Goal: Transaction & Acquisition: Purchase product/service

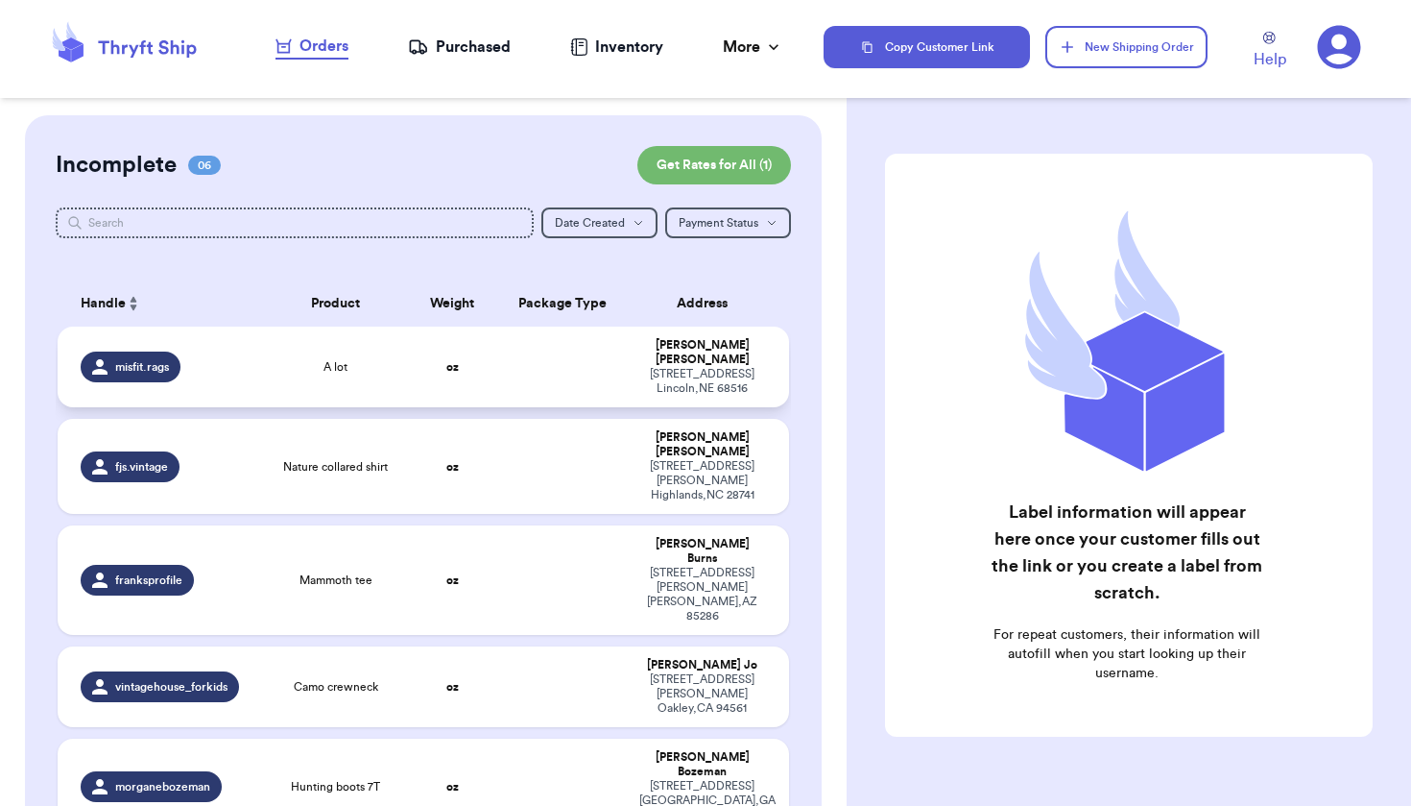
click at [628, 407] on td "Sidney Isenberg 4305 Allendale court Lincoln , NE 68516" at bounding box center [708, 366] width 160 height 81
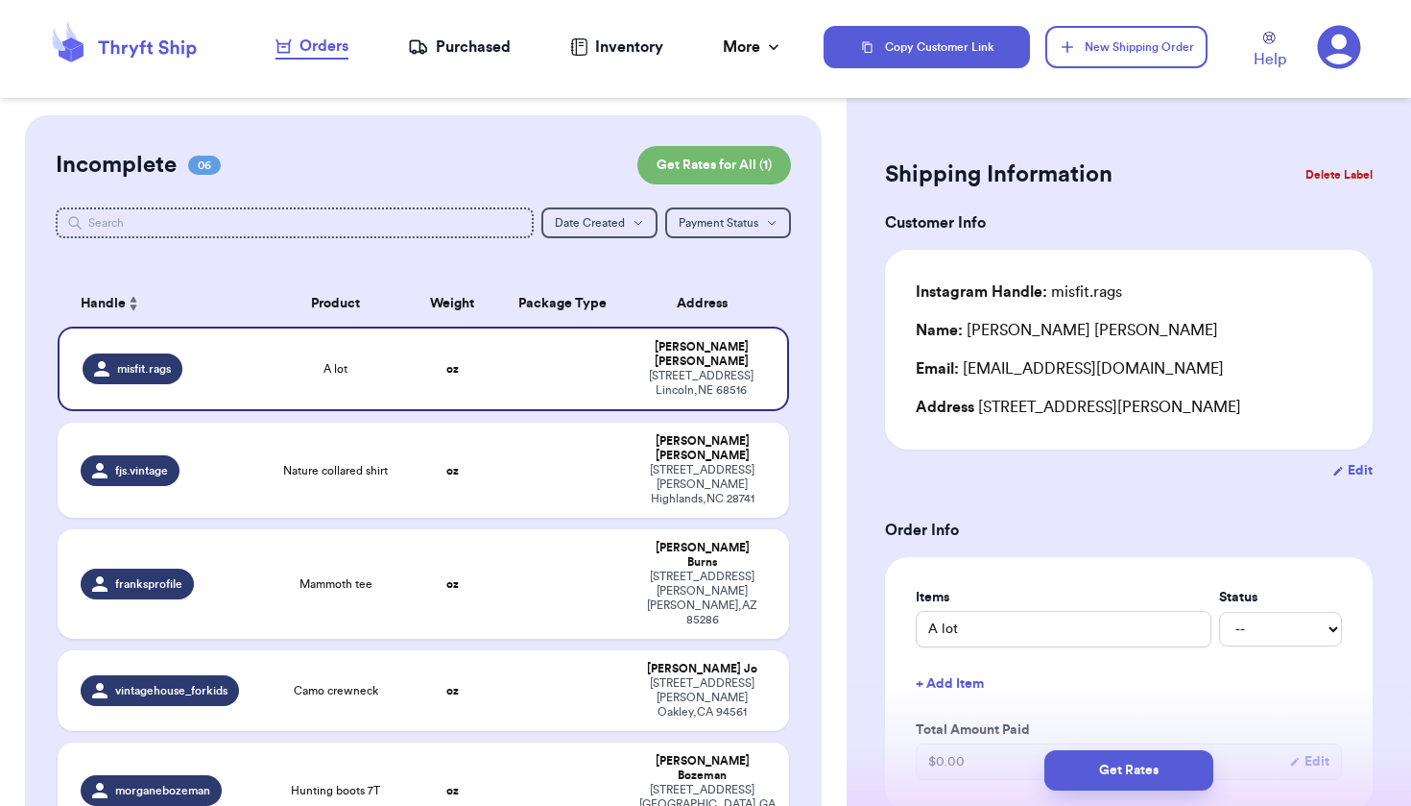
click at [302, 49] on div "Orders" at bounding box center [312, 46] width 73 height 23
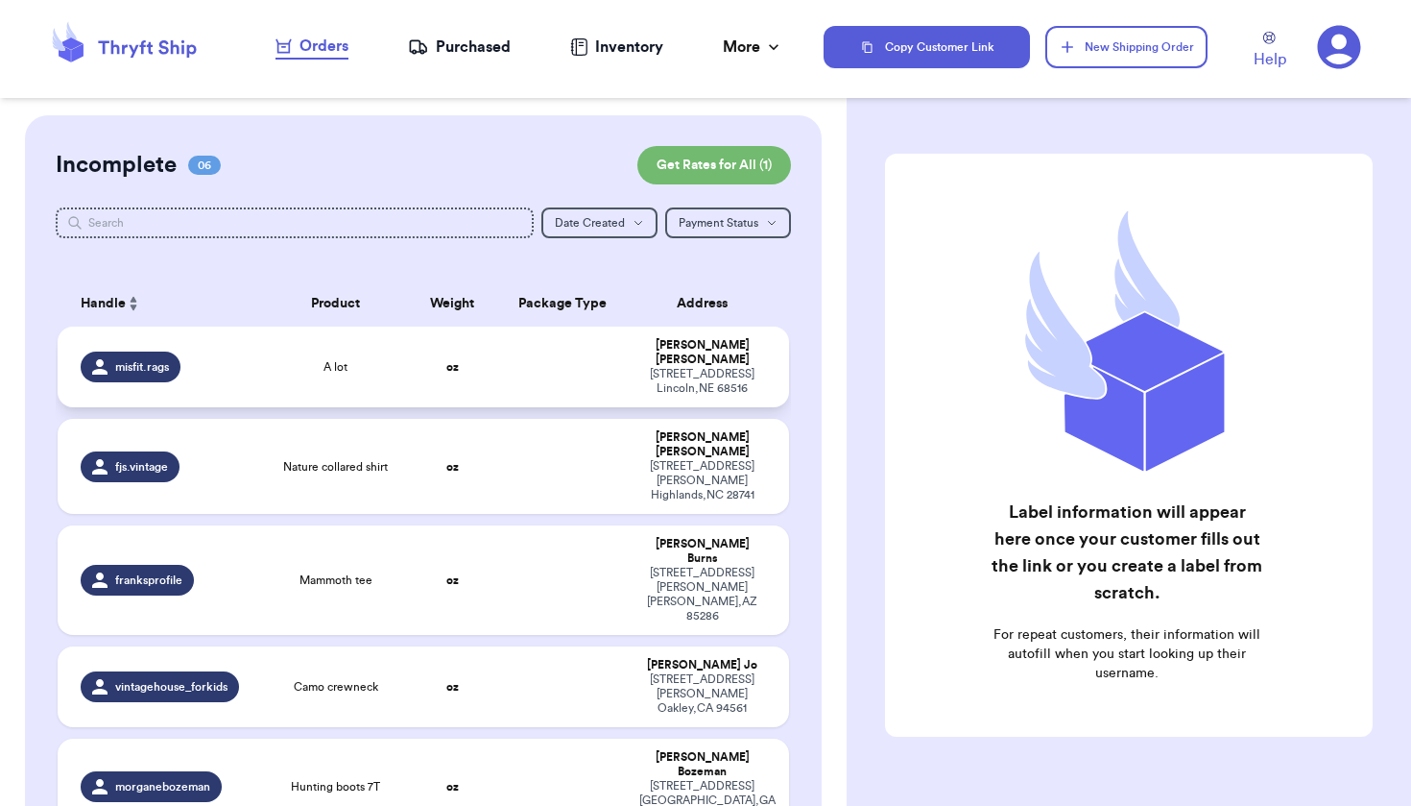
click at [484, 375] on td "oz" at bounding box center [452, 366] width 87 height 81
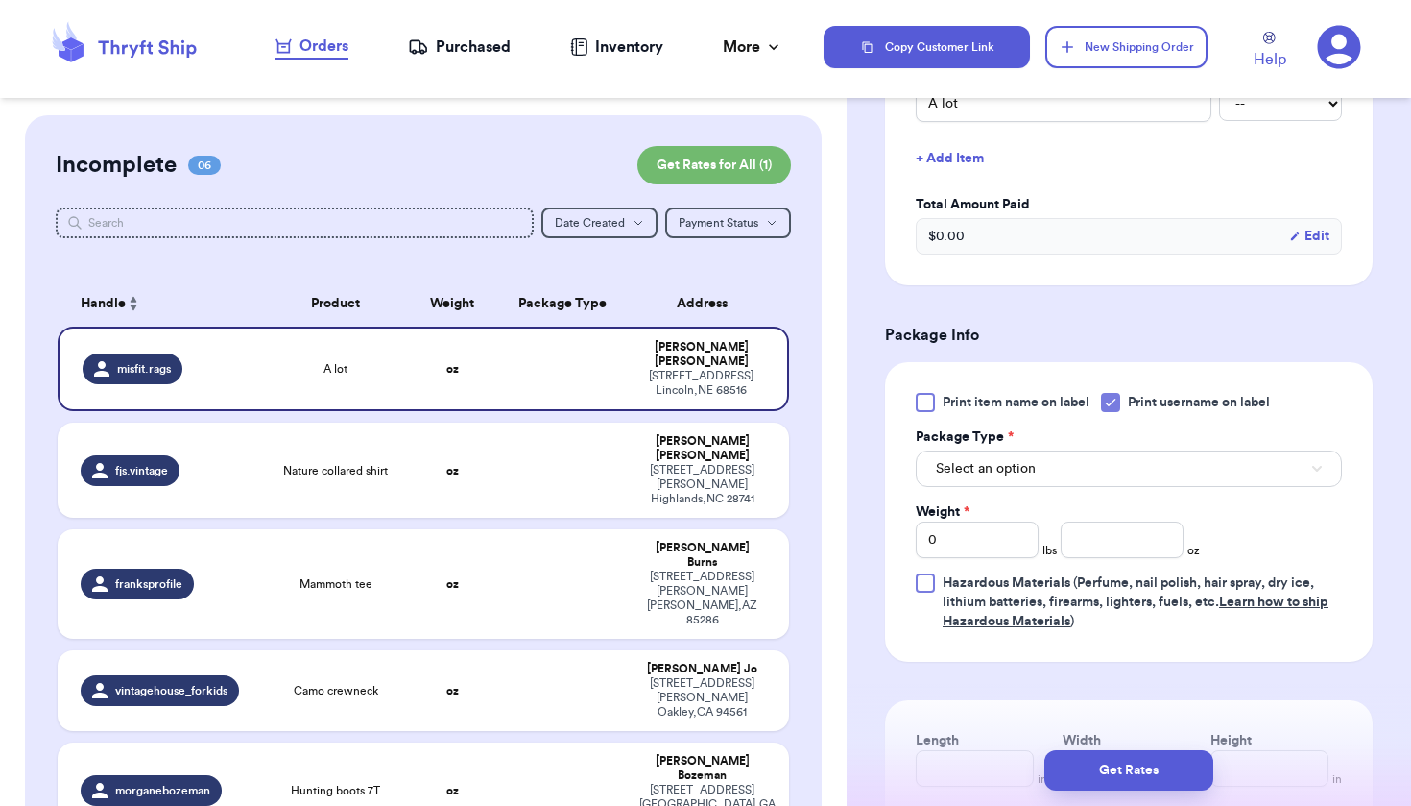
scroll to position [527, 0]
click at [1078, 468] on button "Select an option" at bounding box center [1129, 466] width 426 height 36
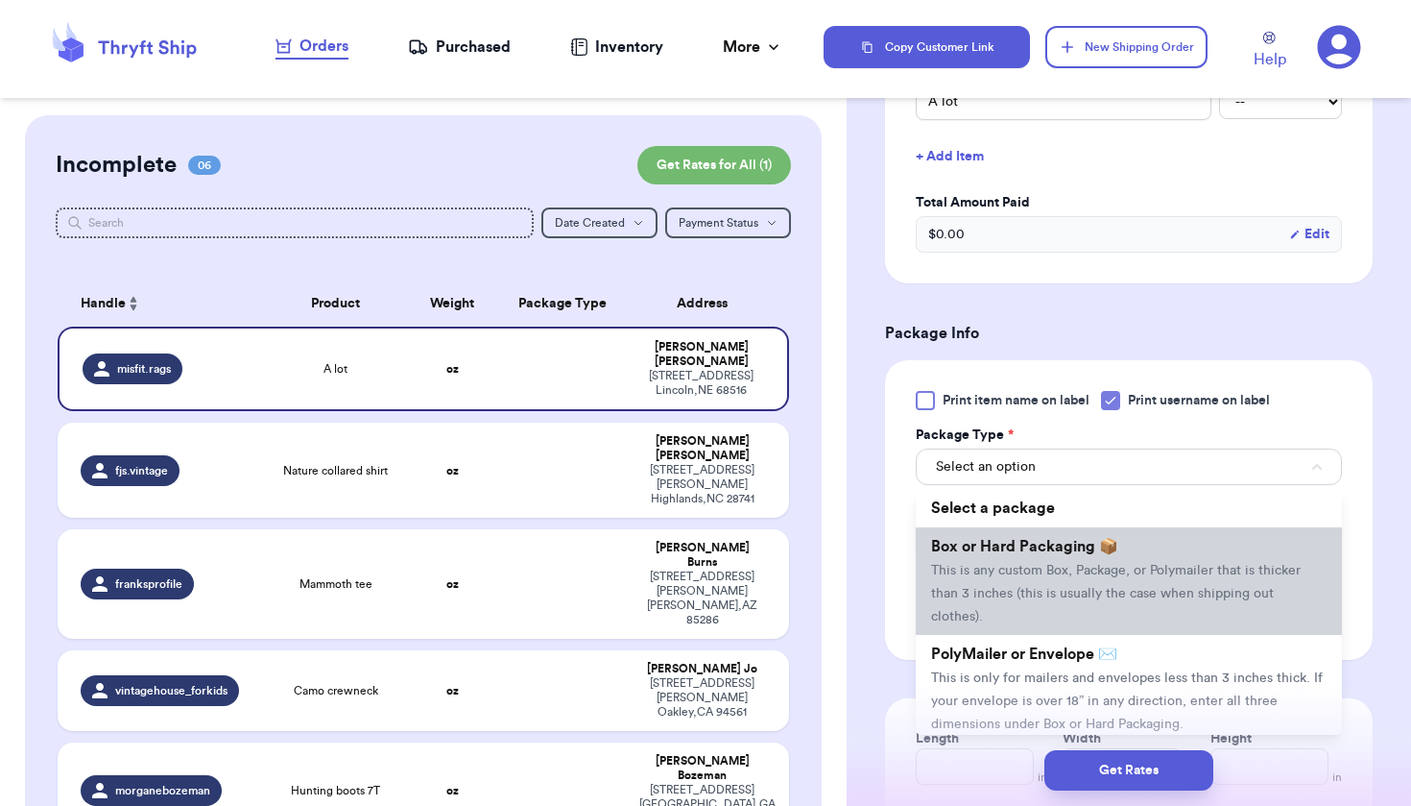
click at [1095, 568] on span "This is any custom Box, Package, or Polymailer that is thicker than 3 inches (t…" at bounding box center [1116, 594] width 370 height 60
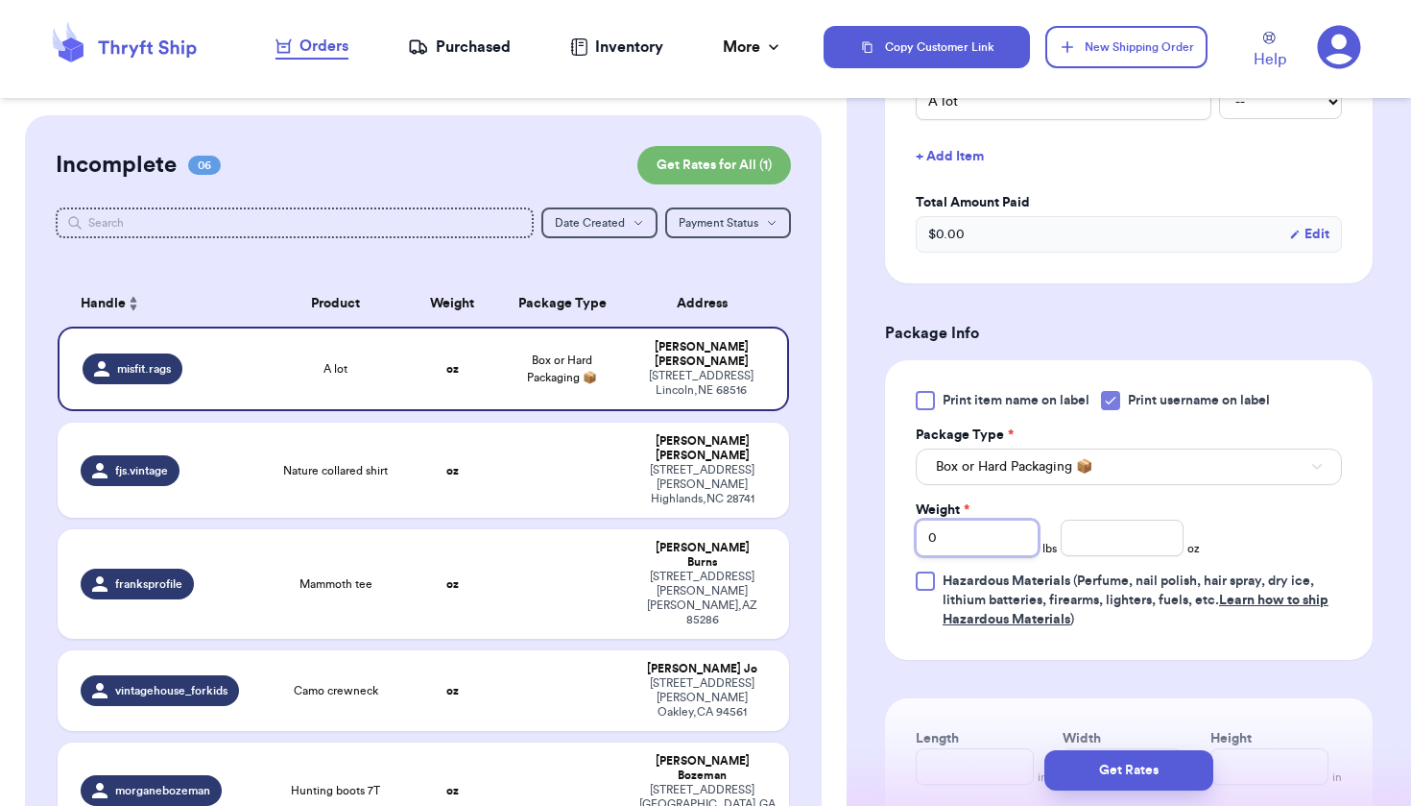
click at [1014, 547] on input "0" at bounding box center [977, 537] width 123 height 36
type input "5"
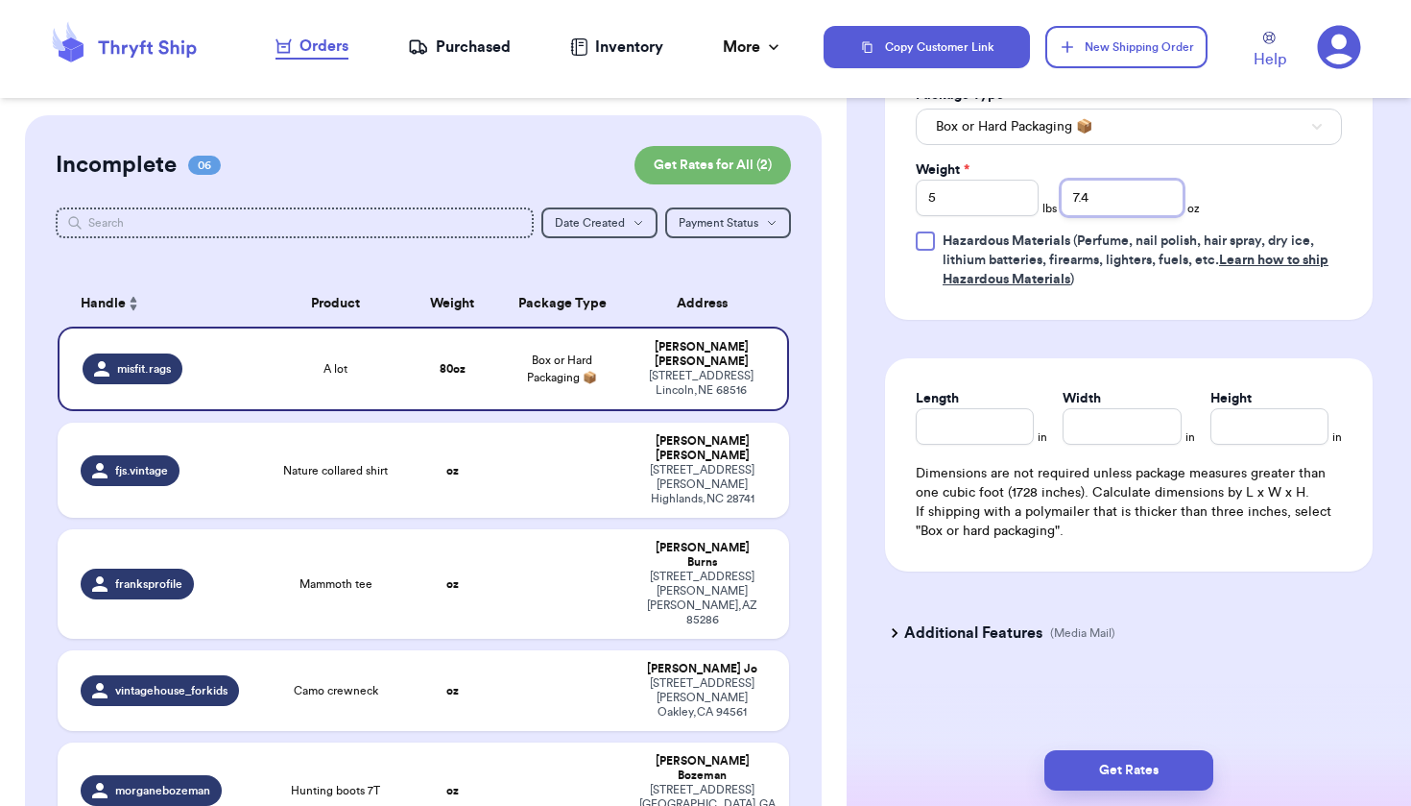
scroll to position [871, 0]
type input "7.4"
click at [1001, 428] on input "Length" at bounding box center [975, 426] width 118 height 36
type input "14.5"
type input "11"
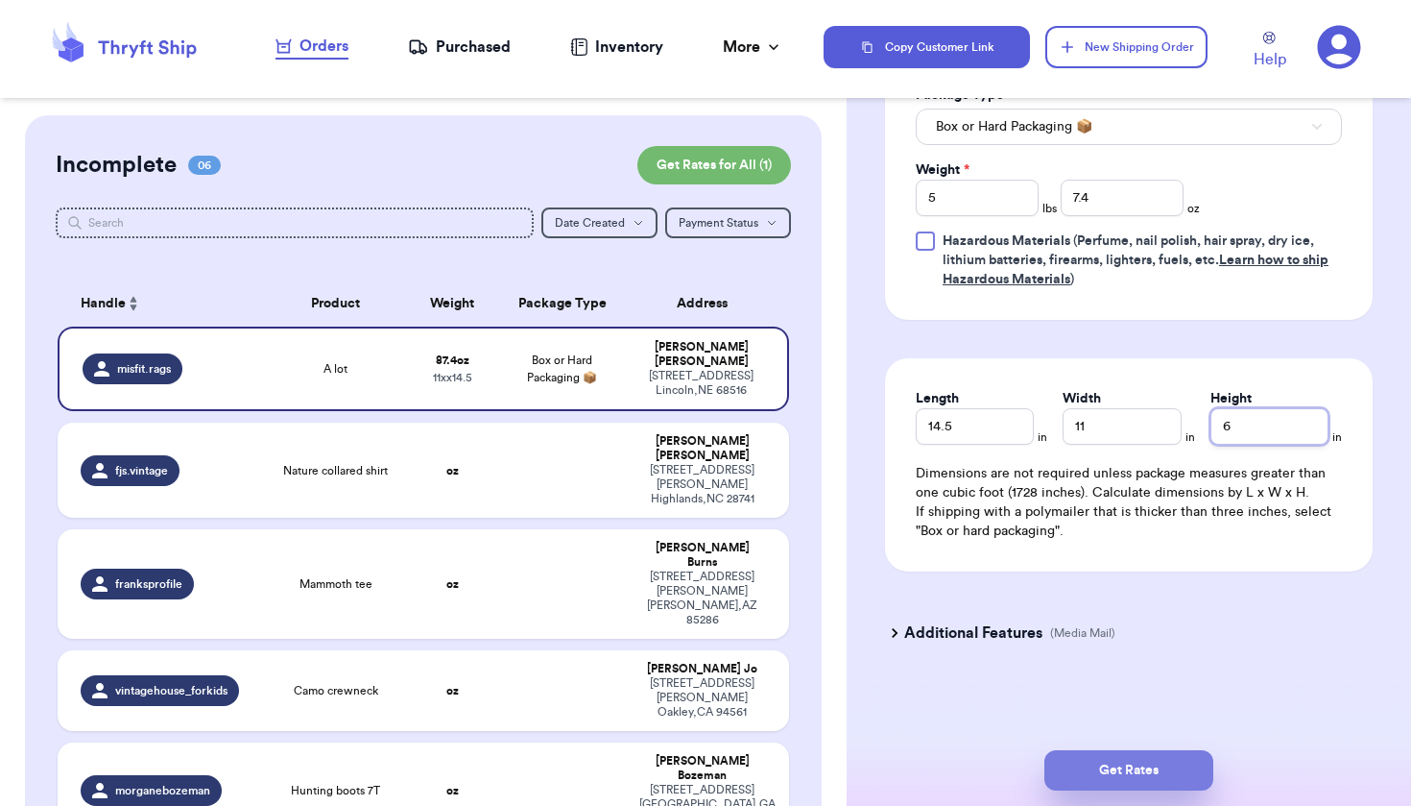
type input "6"
click at [1143, 766] on button "Get Rates" at bounding box center [1129, 770] width 169 height 40
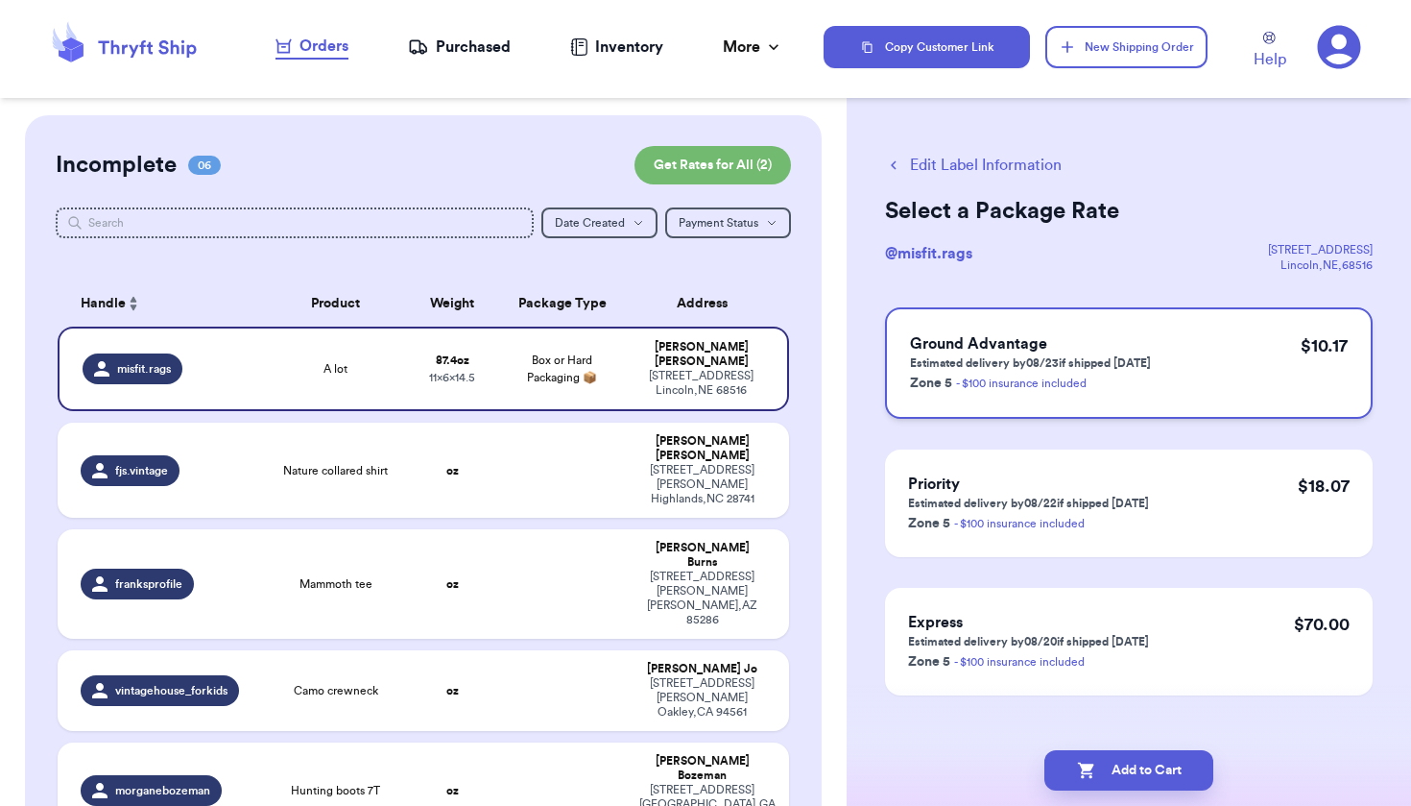
click at [1242, 349] on div "Ground Advantage Estimated delivery by 08/23 if shipped [DATE] Zone 5 - $100 in…" at bounding box center [1129, 362] width 488 height 111
click at [1148, 766] on button "Add to Cart" at bounding box center [1129, 770] width 169 height 40
checkbox input "true"
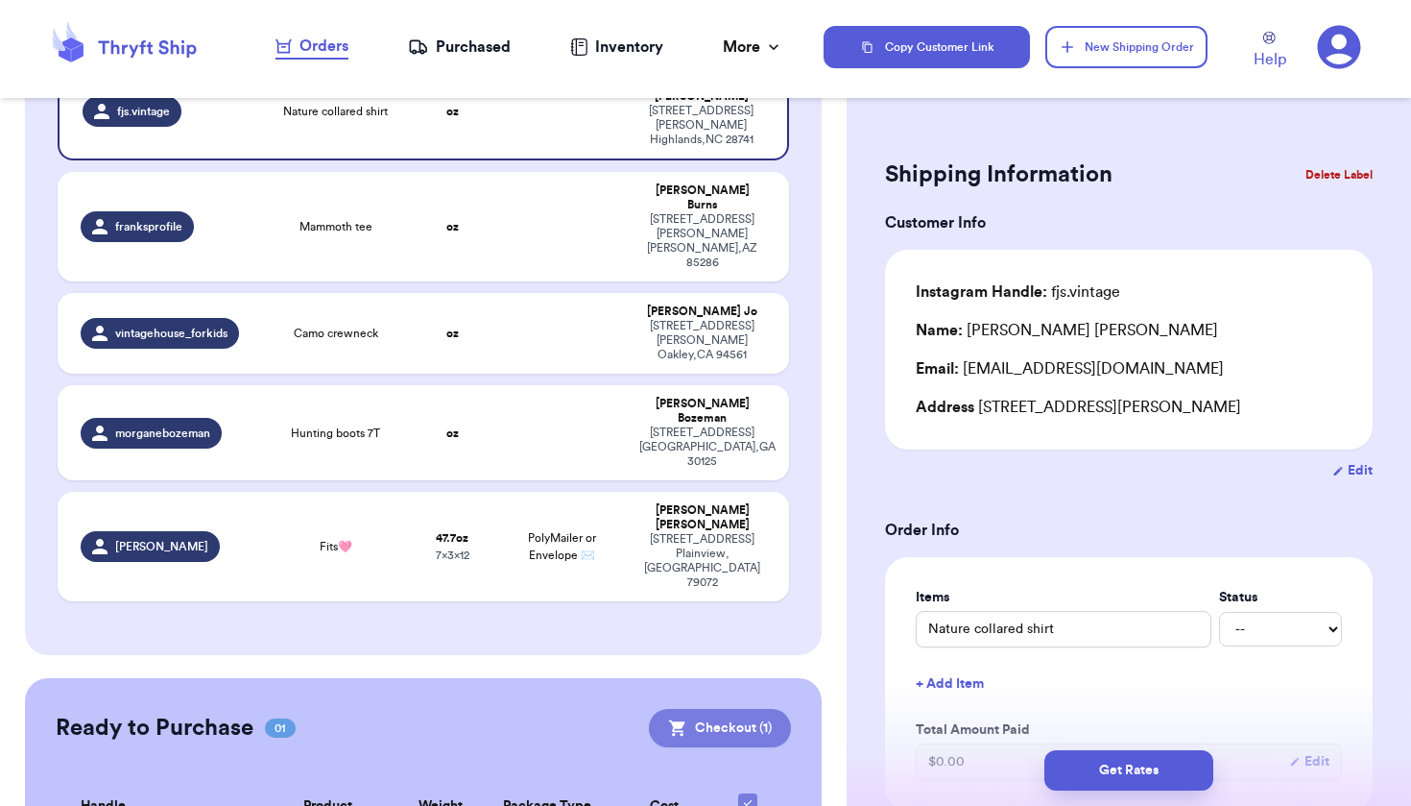
click at [686, 709] on button "Checkout ( 1 )" at bounding box center [720, 728] width 142 height 38
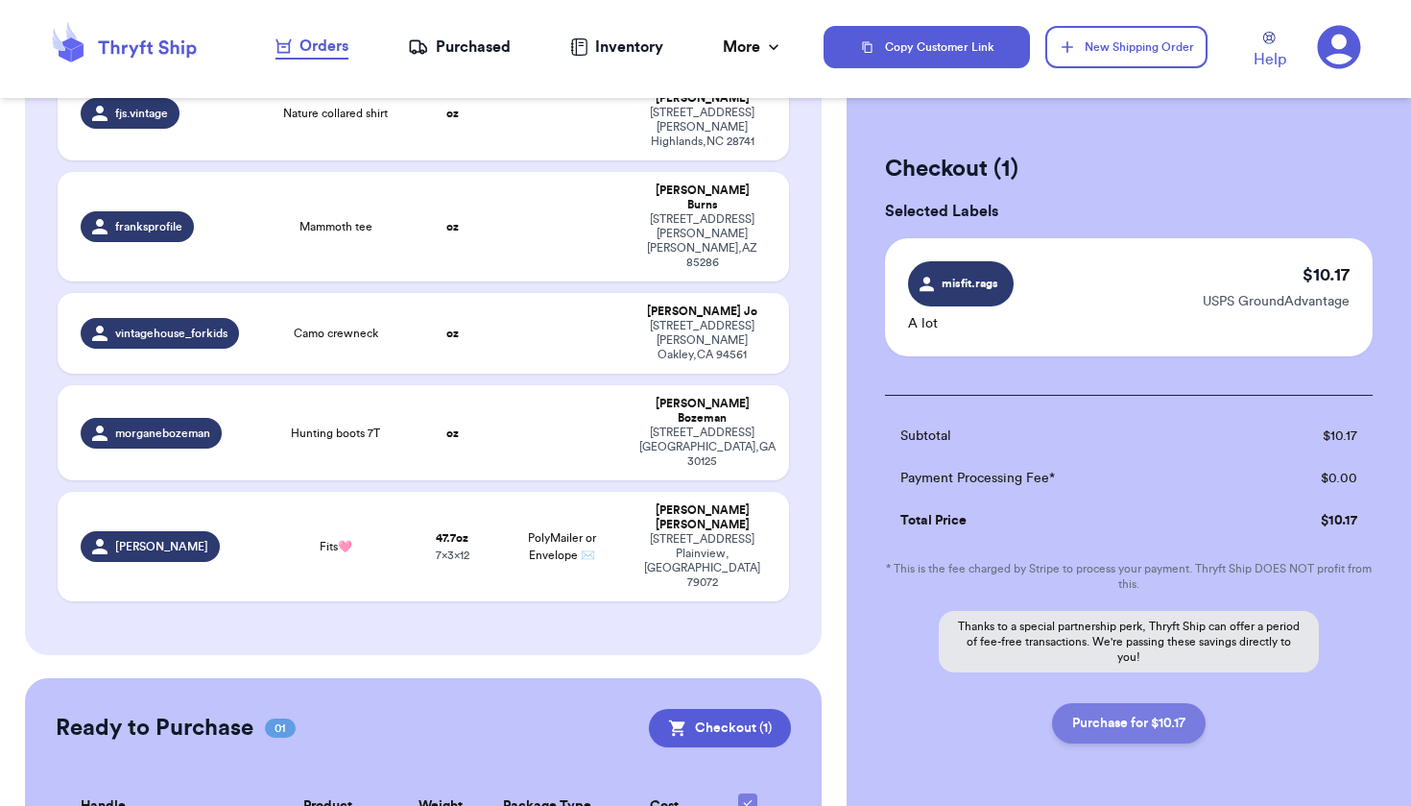
click at [1101, 726] on button "Purchase for $10.17" at bounding box center [1129, 723] width 154 height 40
checkbox input "false"
checkbox input "true"
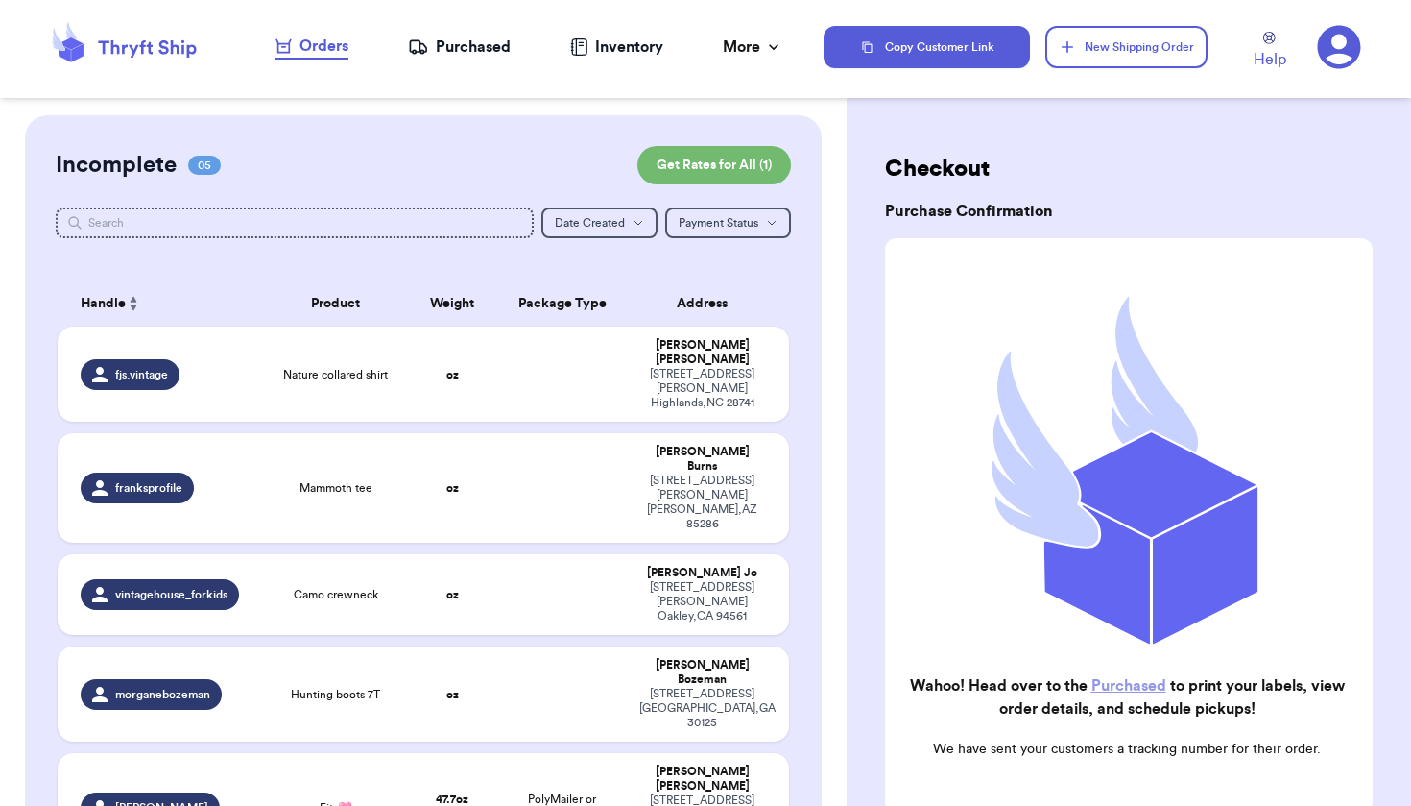
scroll to position [0, 0]
click at [446, 47] on div "Purchased" at bounding box center [459, 47] width 103 height 23
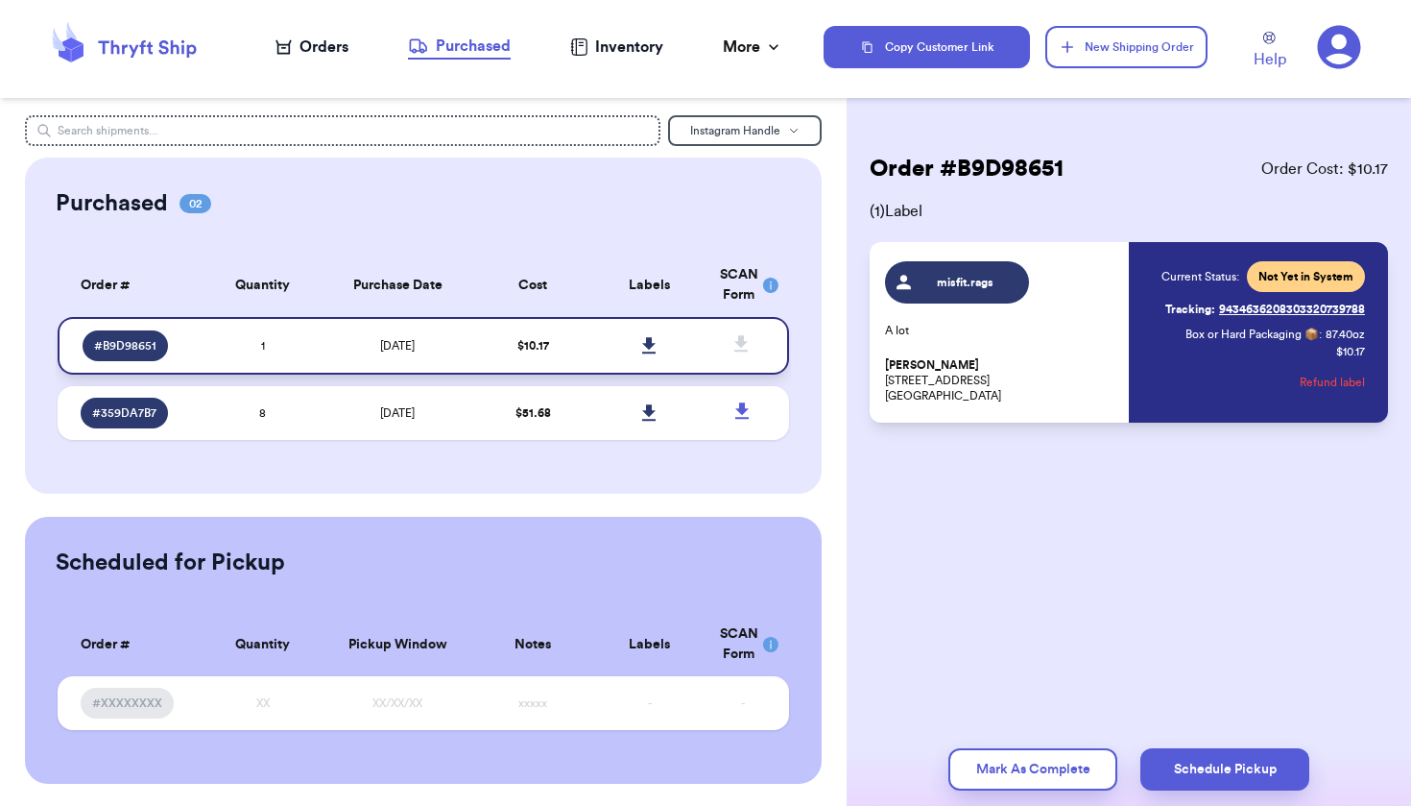
click at [642, 354] on icon at bounding box center [649, 345] width 14 height 17
